Goal: Task Accomplishment & Management: Manage account settings

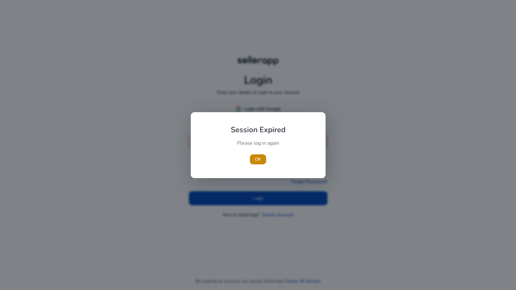
click at [235, 147] on div "Please log in again" at bounding box center [258, 146] width 70 height 13
click at [259, 157] on span "OK" at bounding box center [258, 159] width 6 height 7
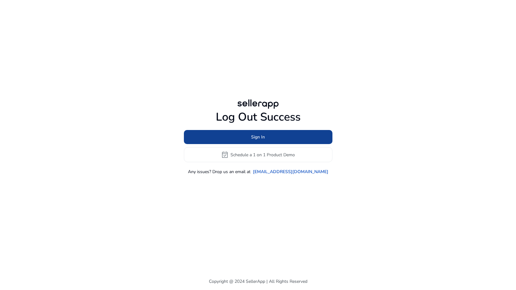
click at [244, 137] on span at bounding box center [258, 137] width 148 height 15
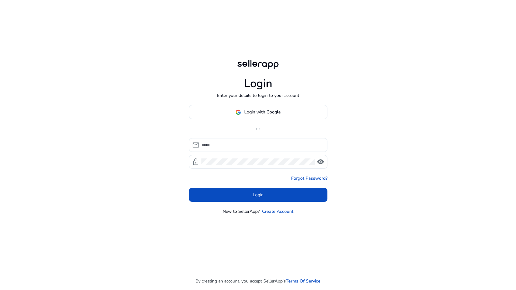
click at [242, 146] on input at bounding box center [261, 145] width 121 height 7
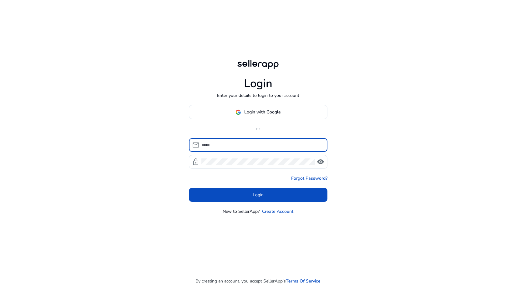
type input "**********"
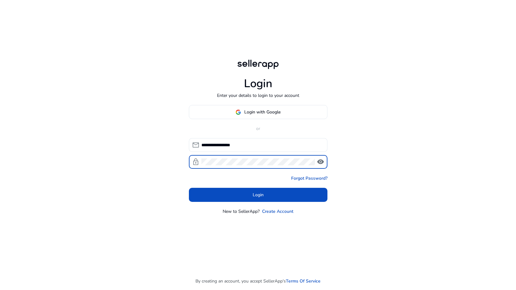
click button "Login" at bounding box center [258, 195] width 138 height 14
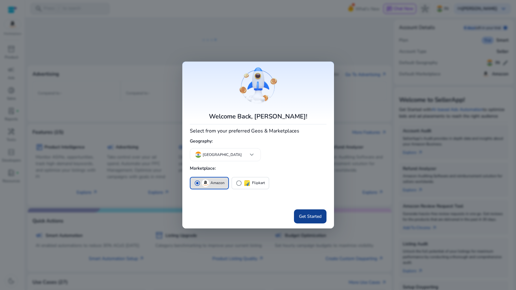
click at [316, 218] on span "Get Started" at bounding box center [310, 216] width 22 height 7
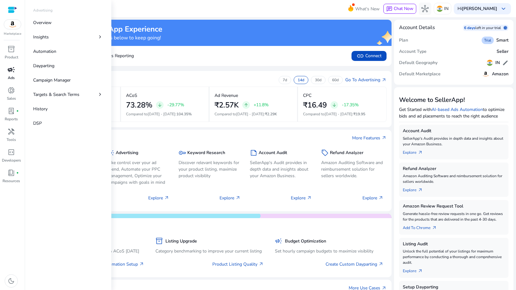
click at [11, 71] on span "campaign" at bounding box center [10, 69] width 7 height 7
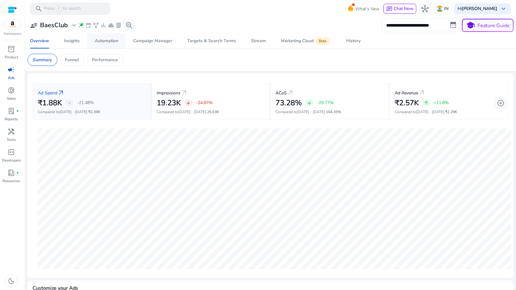
click at [114, 41] on div "Automation" at bounding box center [106, 41] width 23 height 4
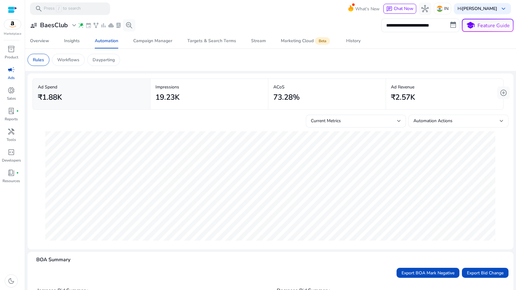
click at [423, 123] on span "Automation Actions" at bounding box center [432, 121] width 39 height 6
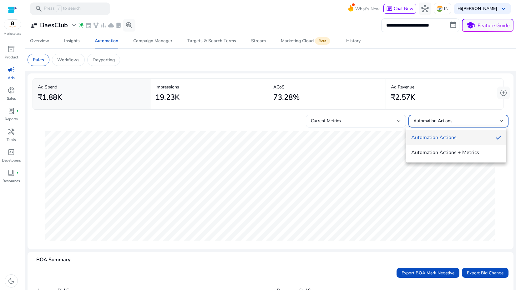
click at [422, 136] on span "Automation Actions" at bounding box center [450, 137] width 79 height 7
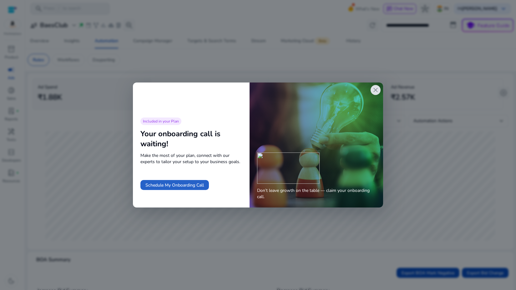
click at [374, 92] on span "close" at bounding box center [375, 89] width 7 height 7
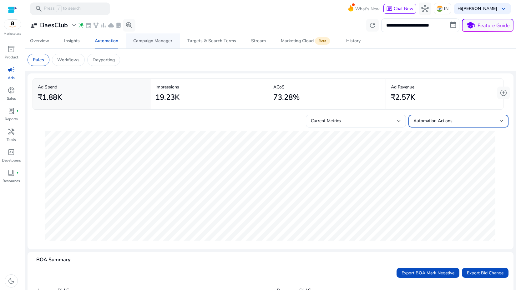
click at [149, 46] on span "Campaign Manager" at bounding box center [152, 40] width 39 height 15
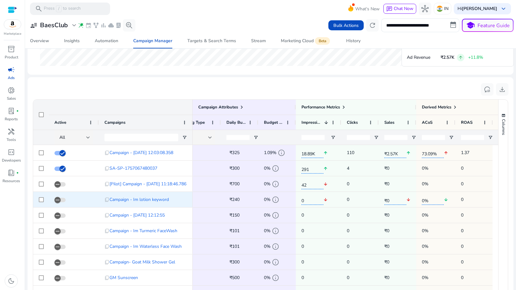
scroll to position [0, 117]
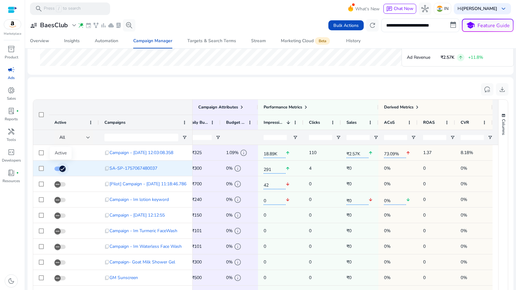
click at [62, 168] on icon "button" at bounding box center [63, 168] width 4 height 1
